Goal: Information Seeking & Learning: Learn about a topic

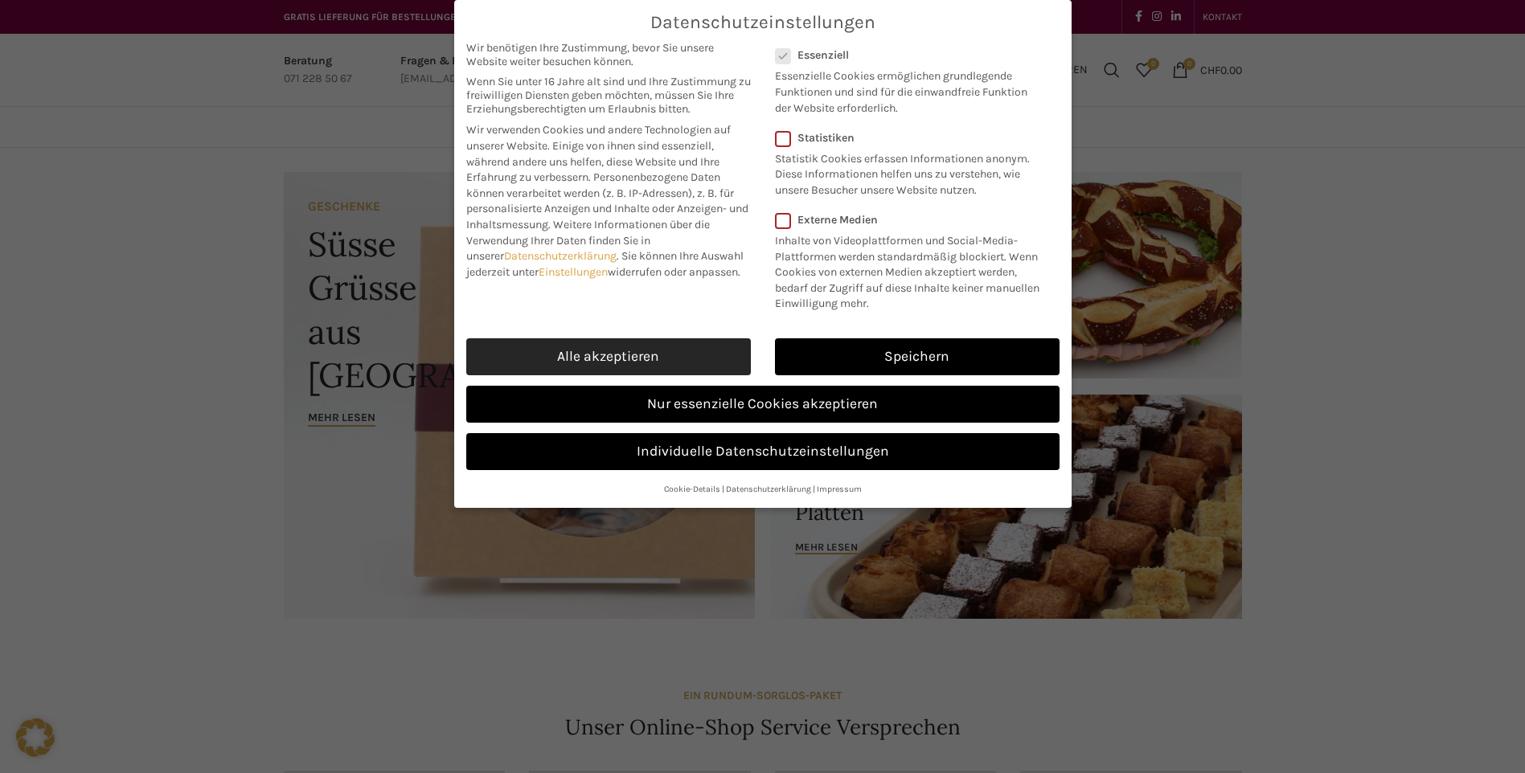
click at [588, 375] on link "Alle akzeptieren" at bounding box center [608, 356] width 285 height 37
checkbox input "true"
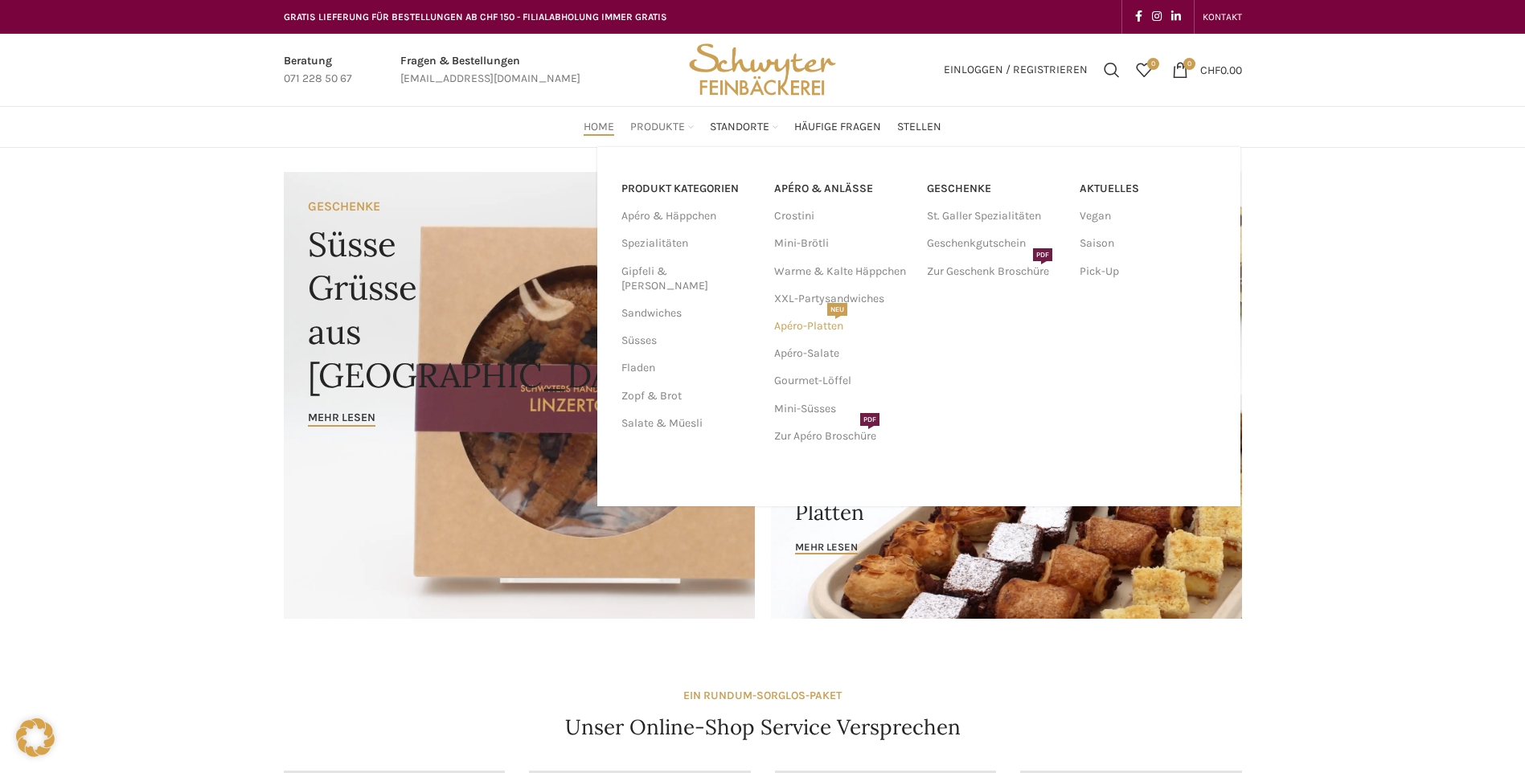
click at [805, 329] on link "Apéro-Platten NEU" at bounding box center [842, 326] width 137 height 27
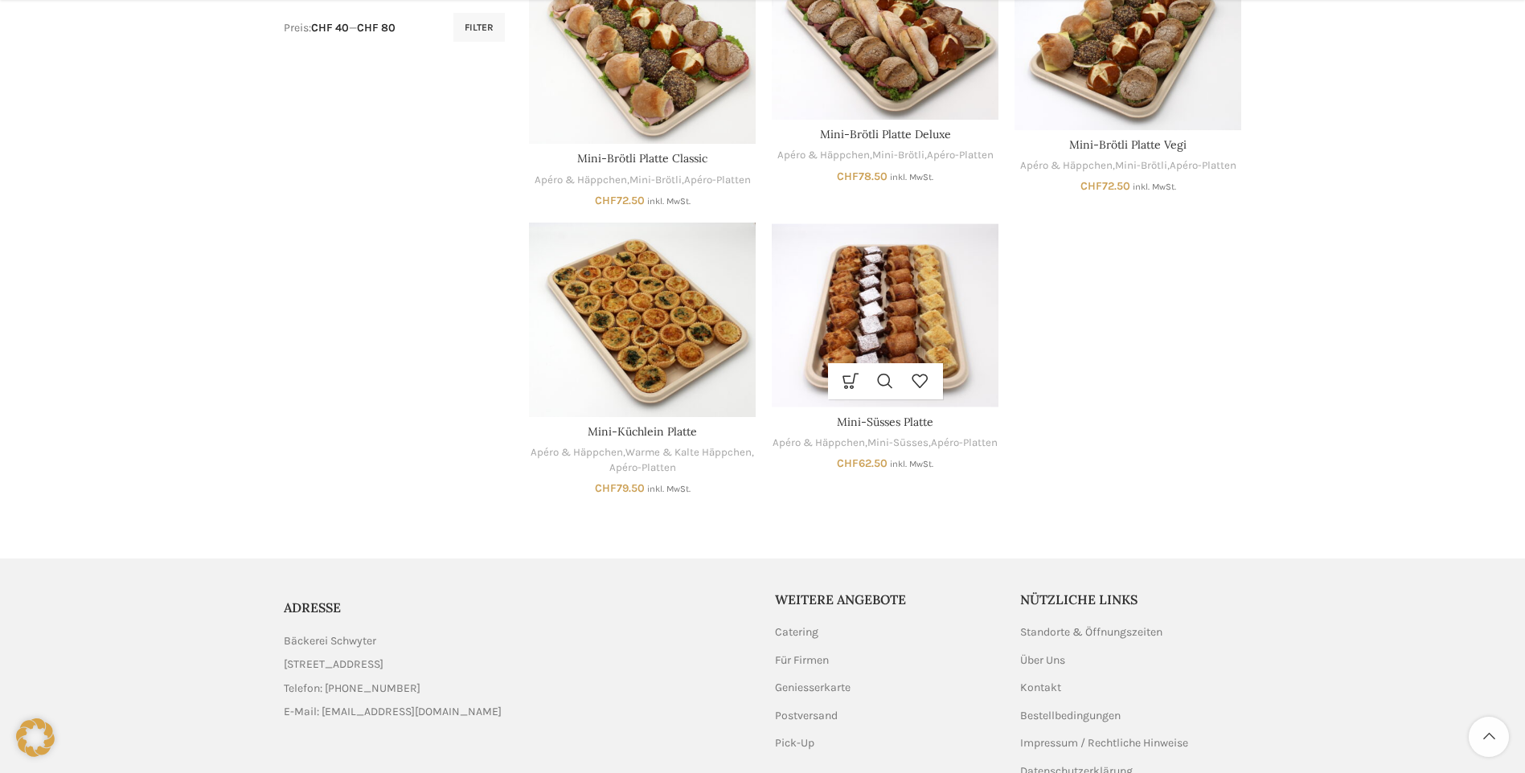
scroll to position [965, 0]
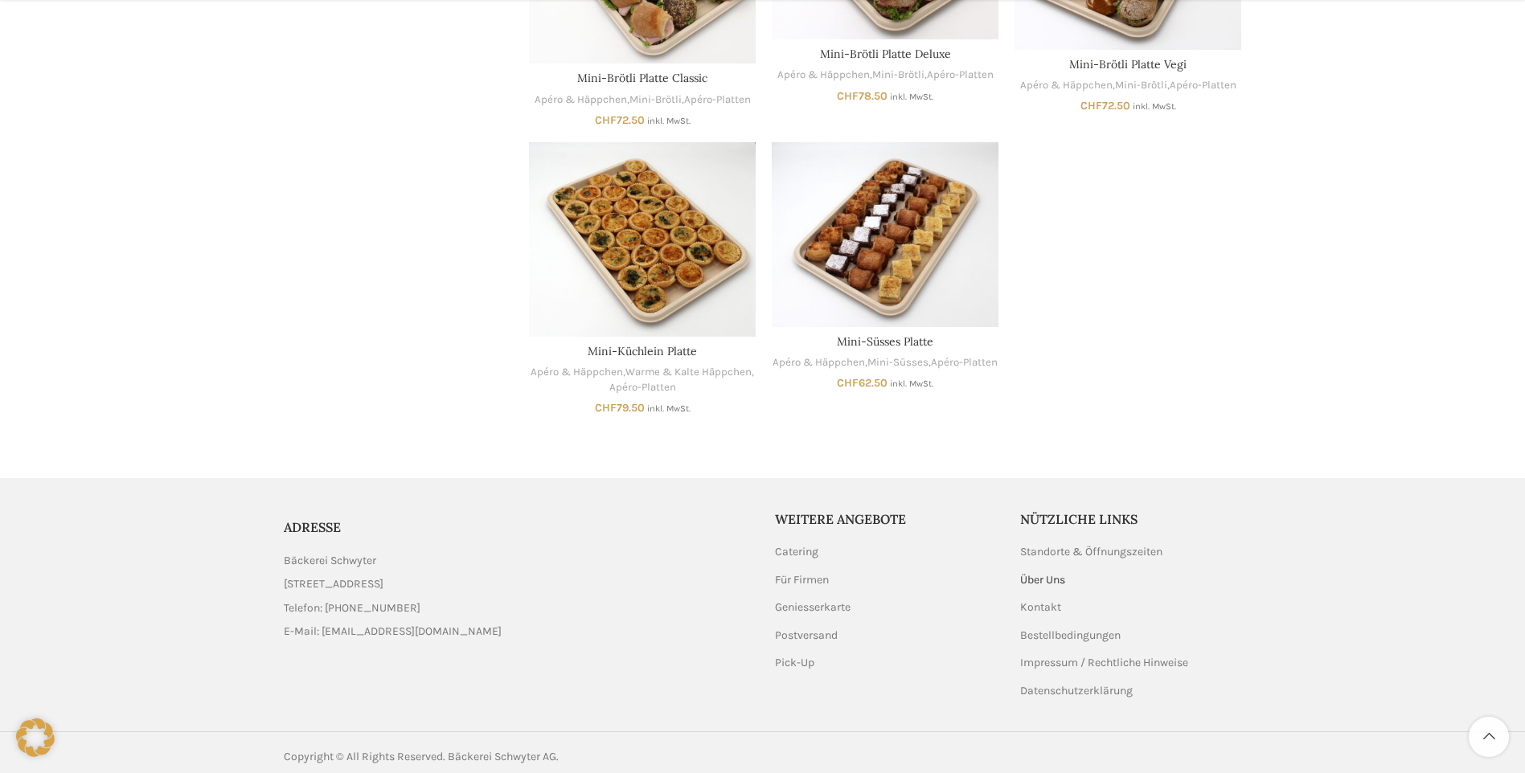
click at [1048, 579] on link "Über Uns" at bounding box center [1043, 580] width 47 height 16
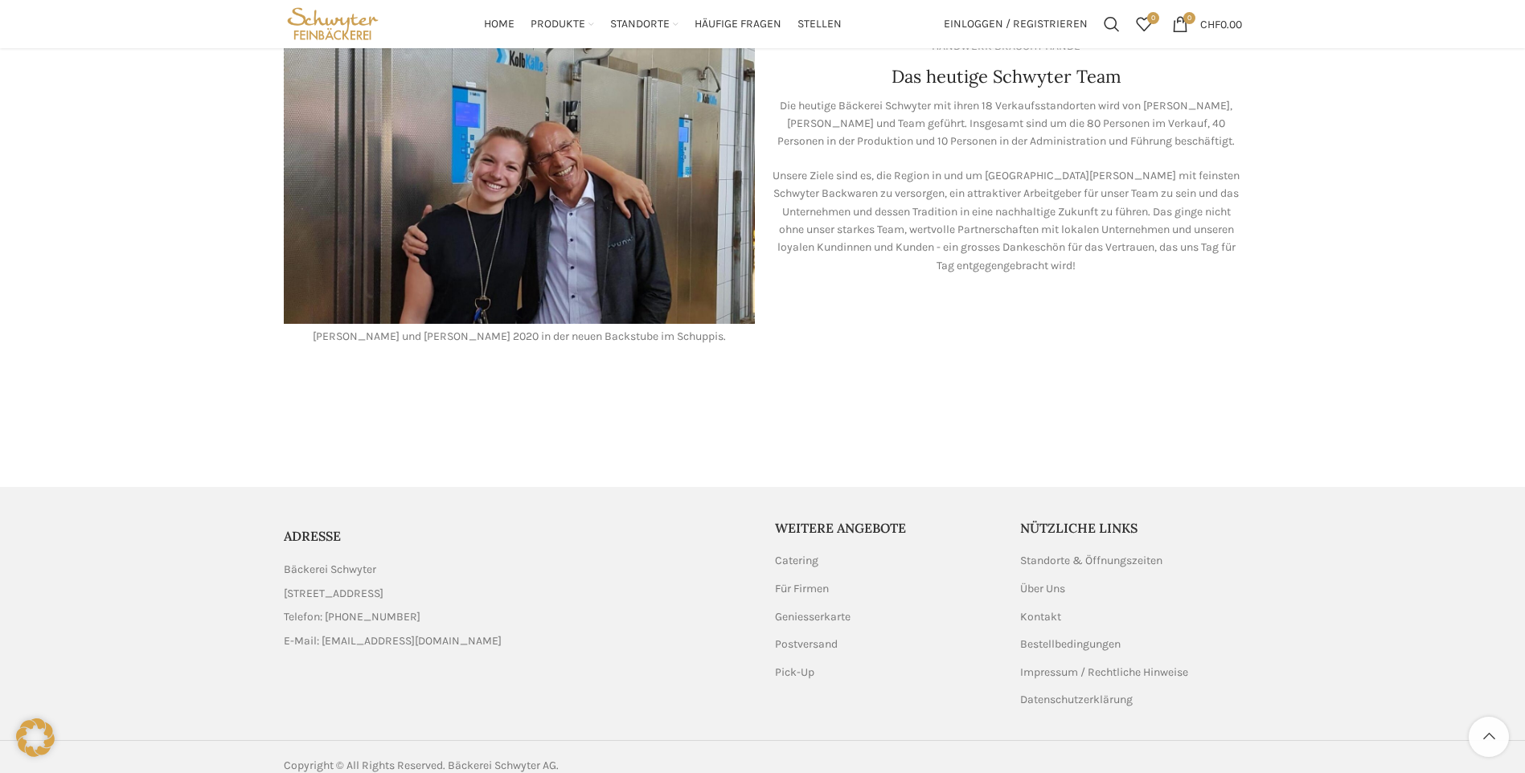
scroll to position [1068, 0]
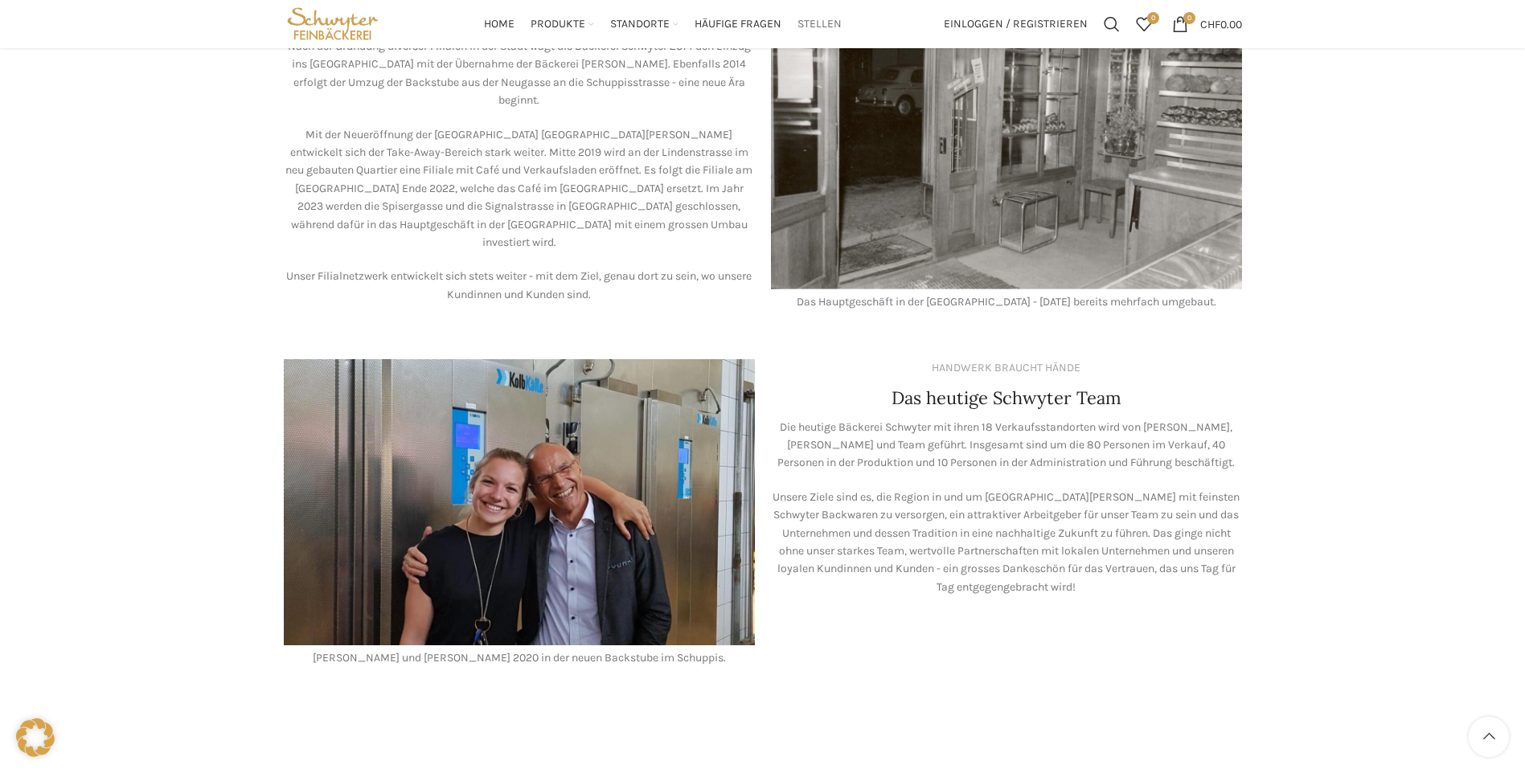
click at [806, 20] on span "Stellen" at bounding box center [820, 24] width 44 height 15
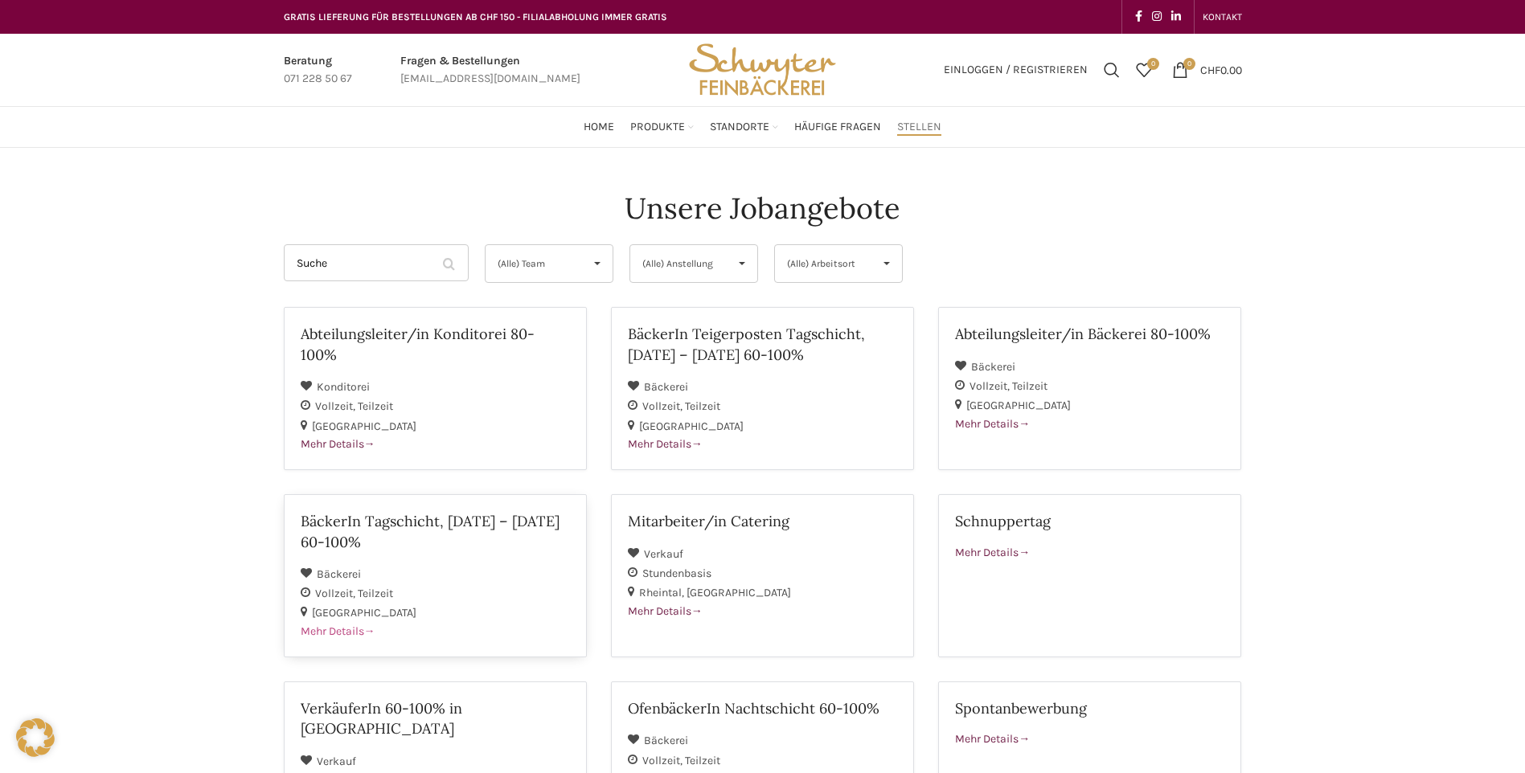
scroll to position [80, 0]
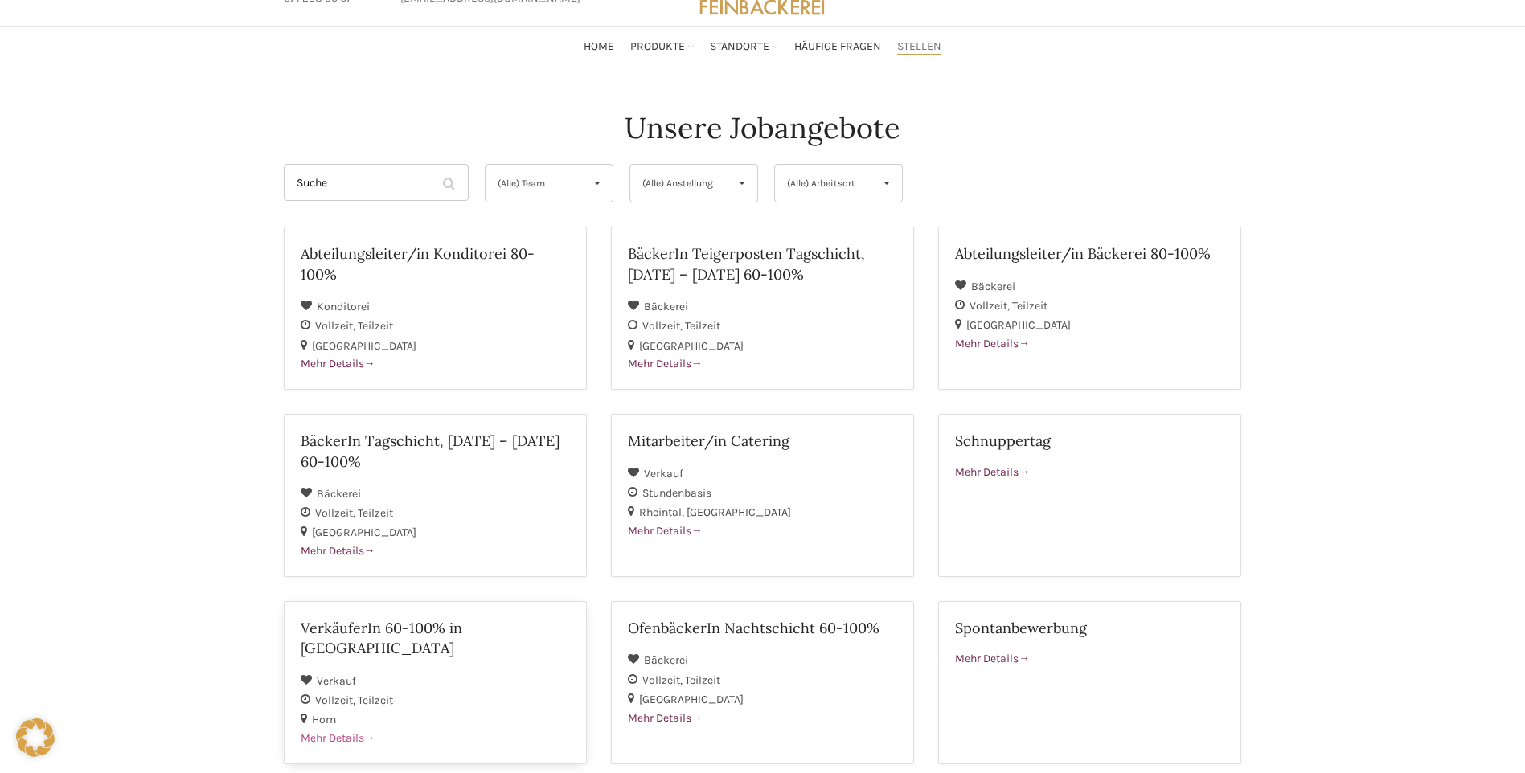
click at [326, 694] on span "Vollzeit" at bounding box center [336, 701] width 43 height 14
click at [992, 469] on span "Mehr Details" at bounding box center [992, 472] width 75 height 14
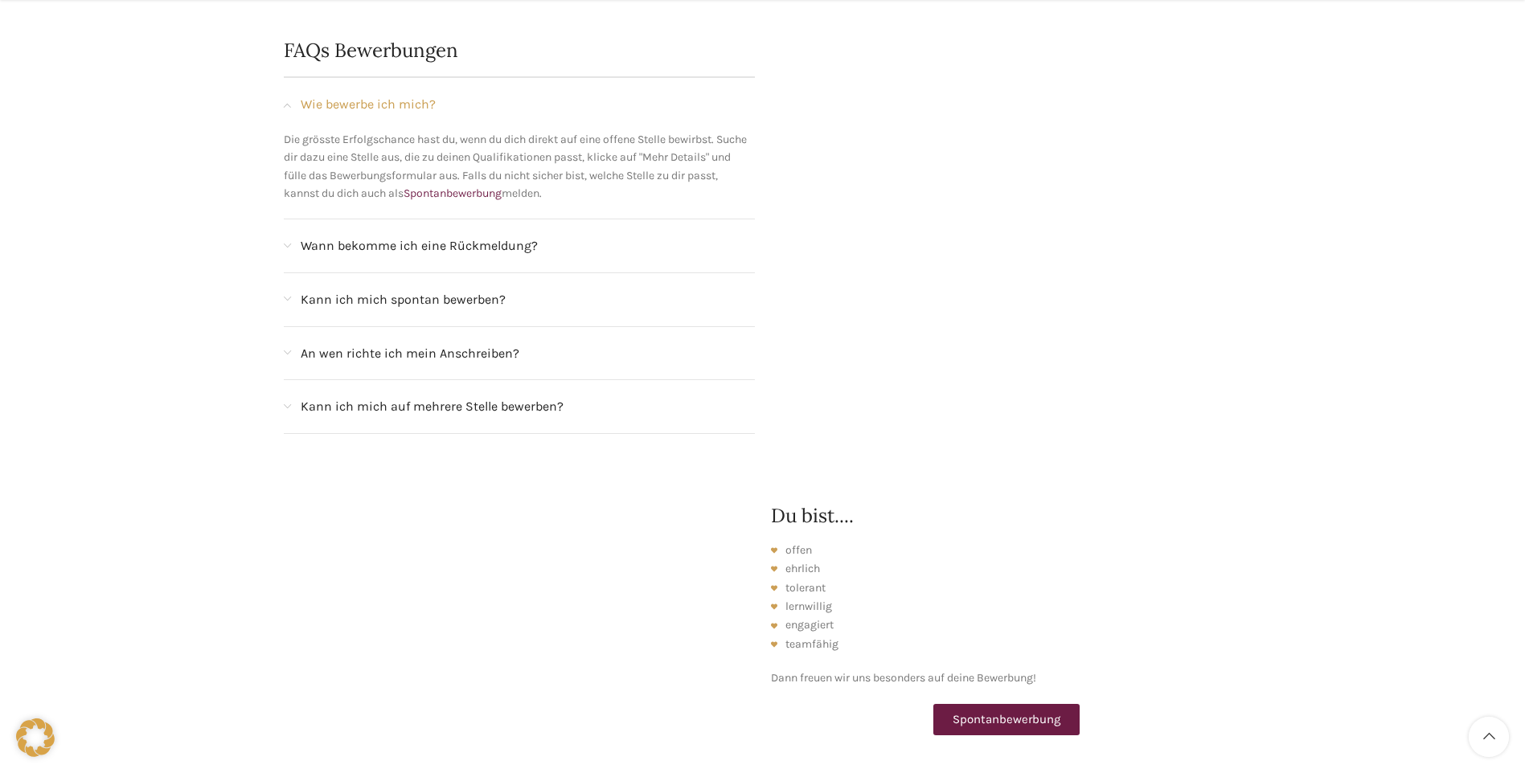
scroll to position [1930, 0]
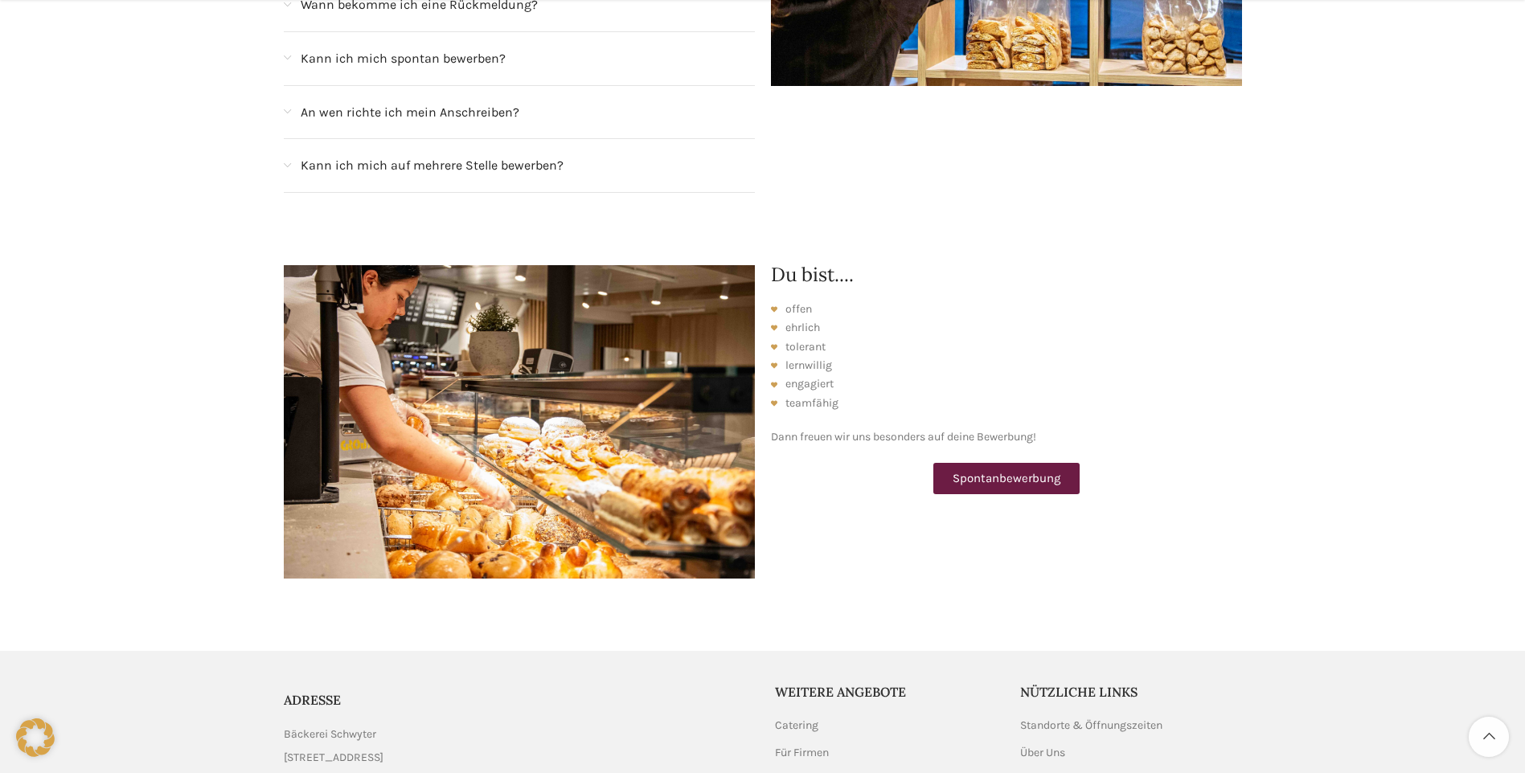
click at [982, 473] on span "Spontanbewerbung" at bounding box center [1007, 479] width 108 height 12
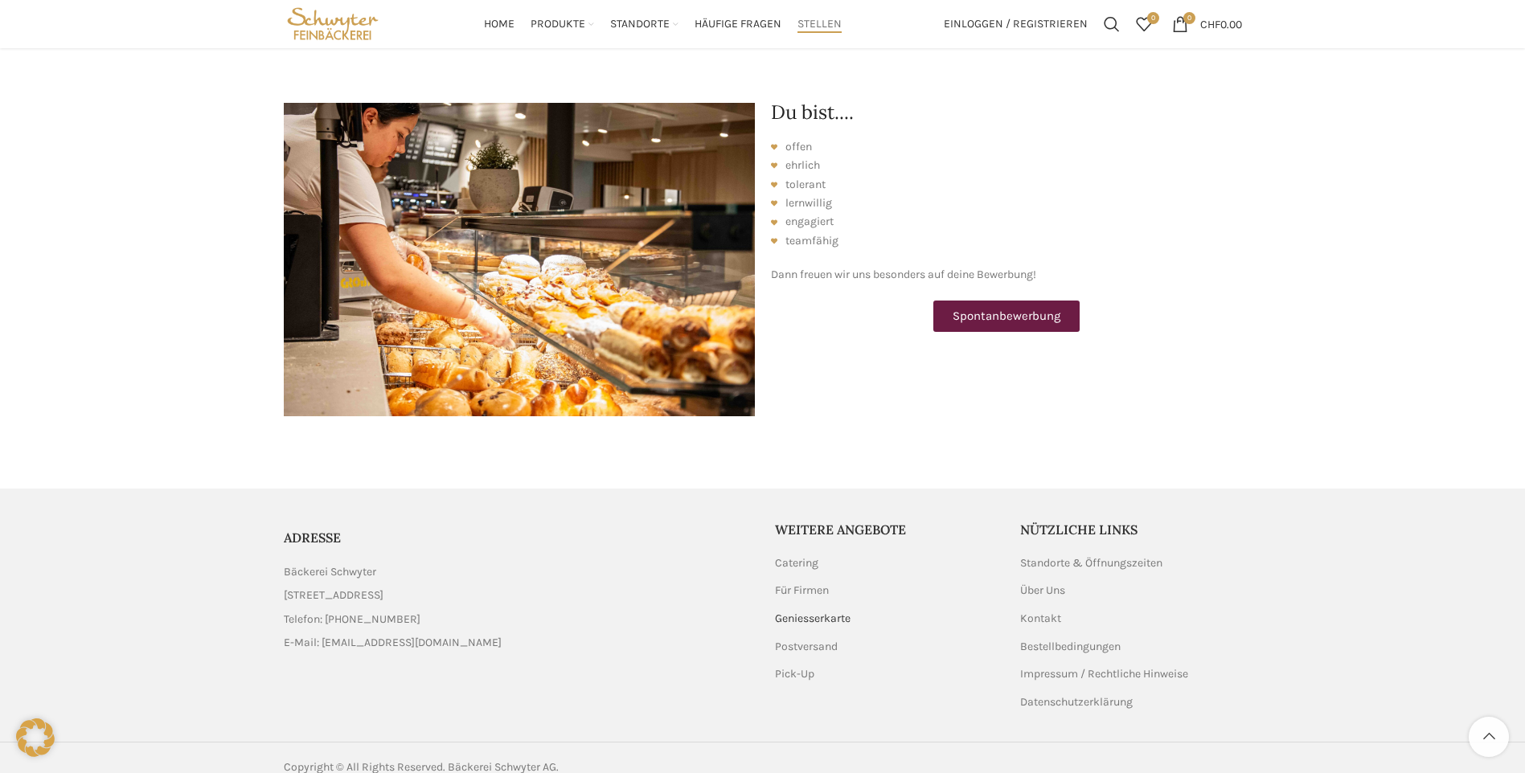
click at [788, 611] on link "Geniesserkarte" at bounding box center [813, 619] width 77 height 16
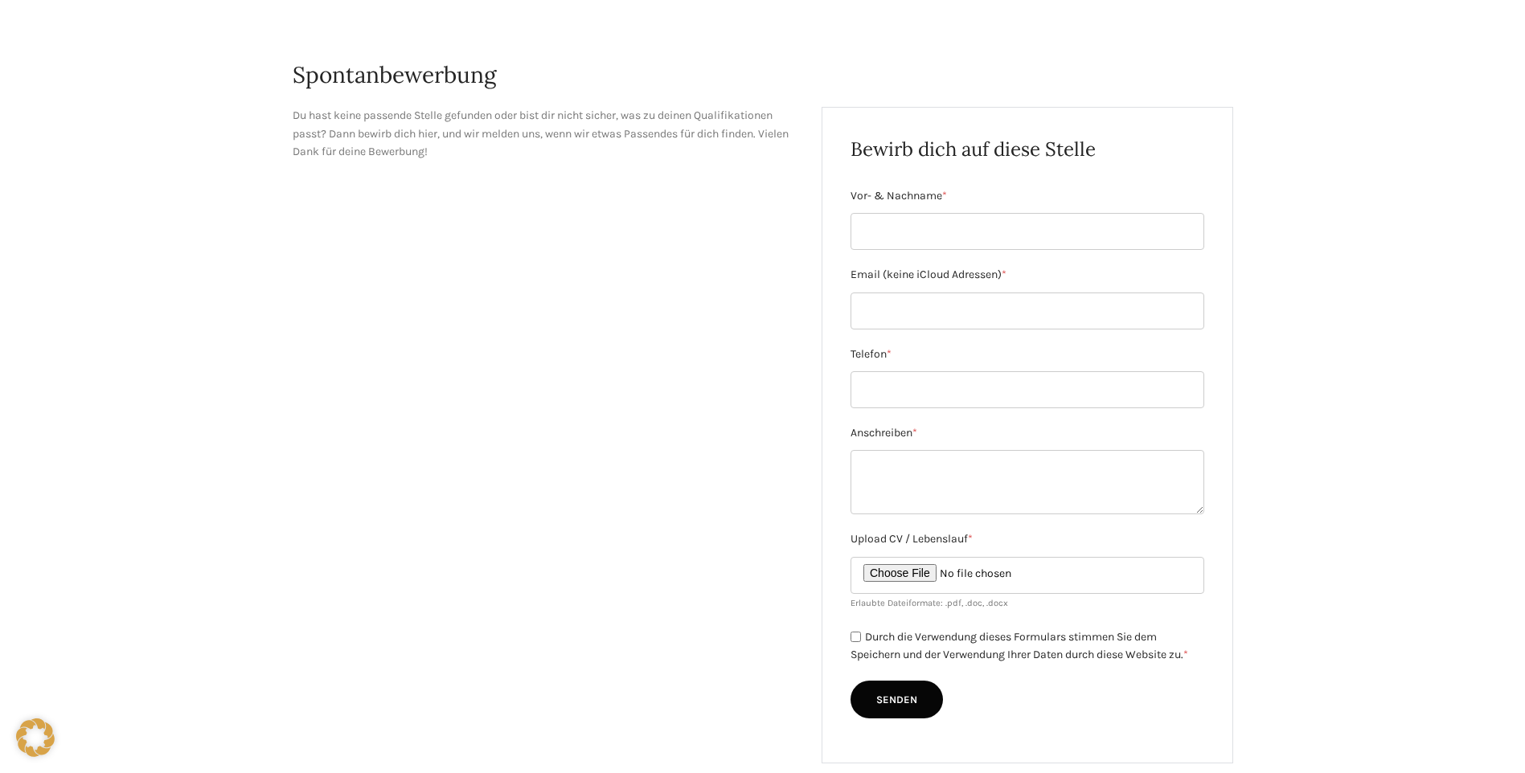
scroll to position [80, 0]
